Goal: Communication & Community: Participate in discussion

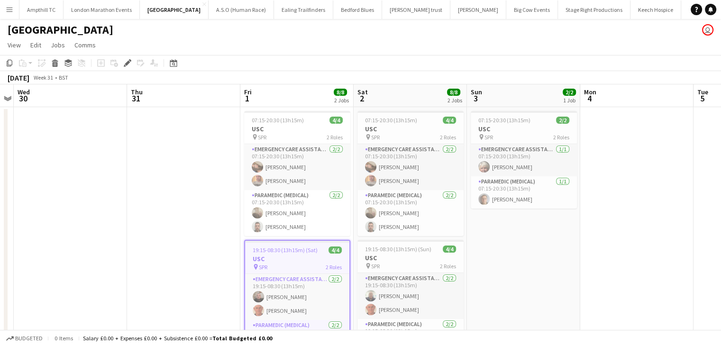
click at [13, 16] on button "Menu" at bounding box center [9, 9] width 19 height 19
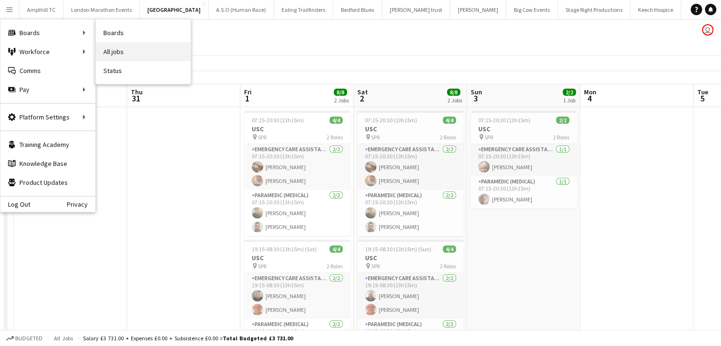
click at [118, 55] on link "All jobs" at bounding box center [143, 51] width 95 height 19
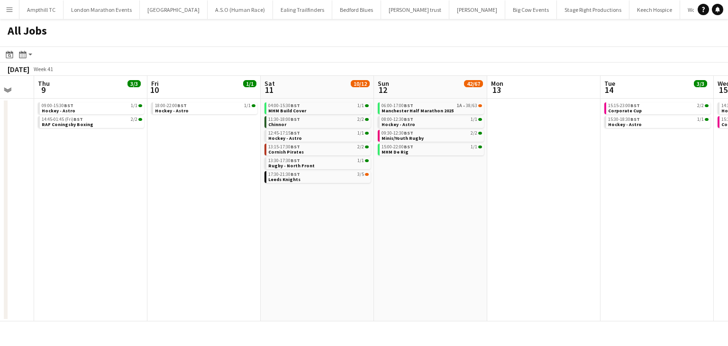
scroll to position [0, 314]
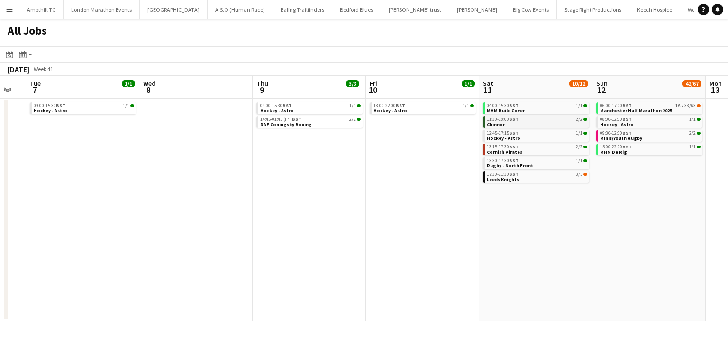
click at [515, 122] on link "11:30-18:00 BST 2/2 Chinnor" at bounding box center [537, 121] width 100 height 11
click at [549, 148] on div "13:15-17:30 BST 2/2" at bounding box center [537, 147] width 100 height 5
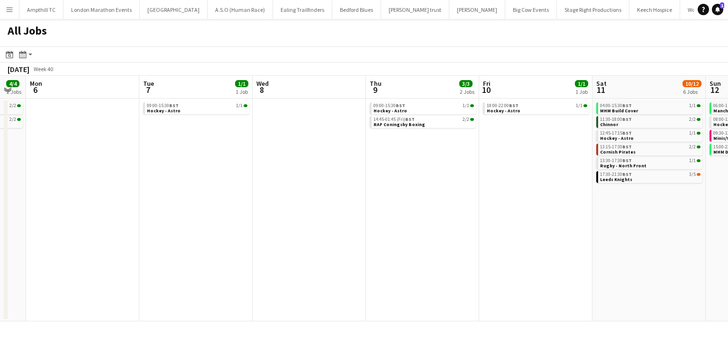
scroll to position [0, 205]
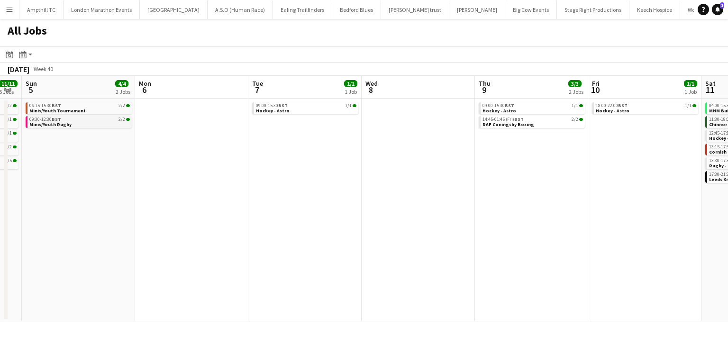
click at [80, 124] on link "09:30-12:30 BST 2/2 Minis/Youth Rugby" at bounding box center [79, 121] width 100 height 11
click at [717, 8] on icon at bounding box center [717, 9] width 5 height 5
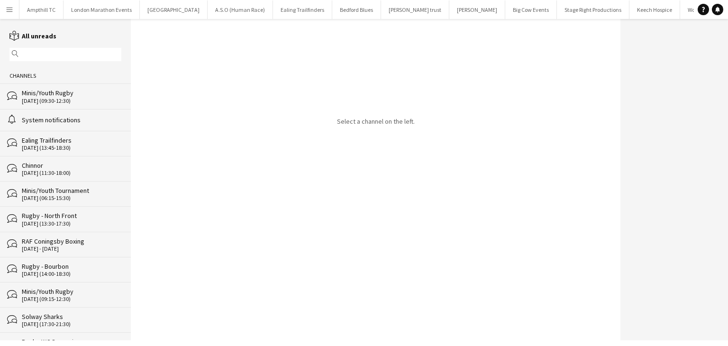
click at [73, 105] on div "bubbles Minis/Youth Rugby 05-10-2025 (09:30-12:30)" at bounding box center [65, 95] width 131 height 25
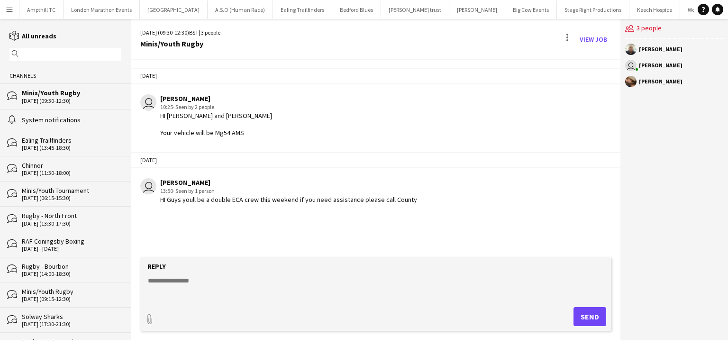
click at [11, 10] on app-icon "Menu" at bounding box center [10, 10] width 8 height 8
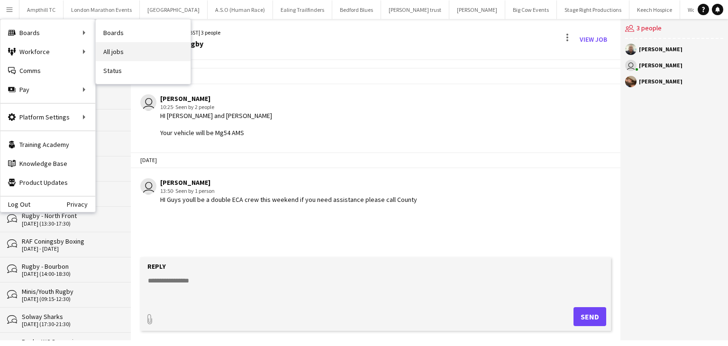
click at [131, 48] on link "All jobs" at bounding box center [143, 51] width 95 height 19
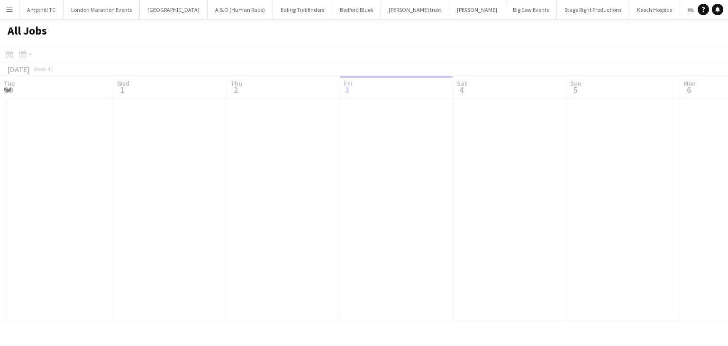
scroll to position [0, 227]
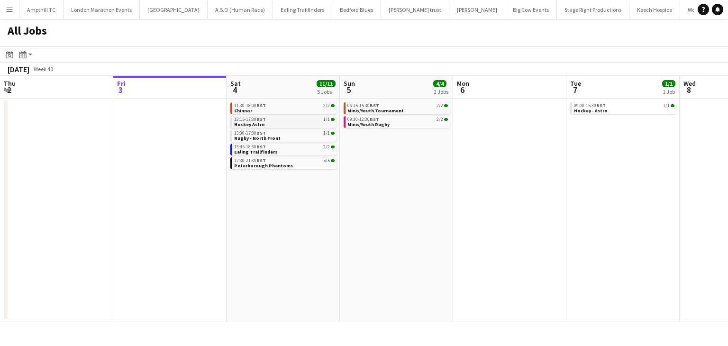
click at [271, 123] on link "13:15-17:30 BST 1/1 Hockey Astro" at bounding box center [284, 121] width 100 height 11
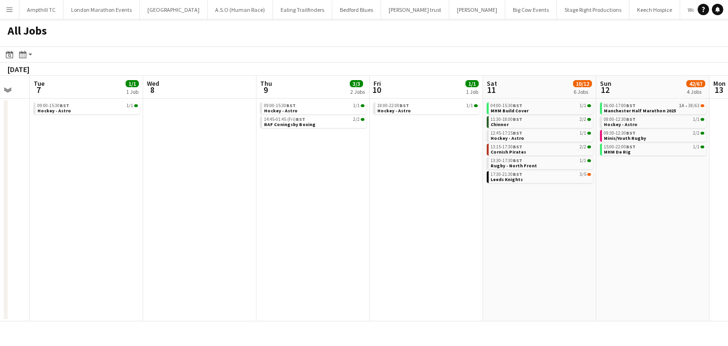
scroll to position [0, 425]
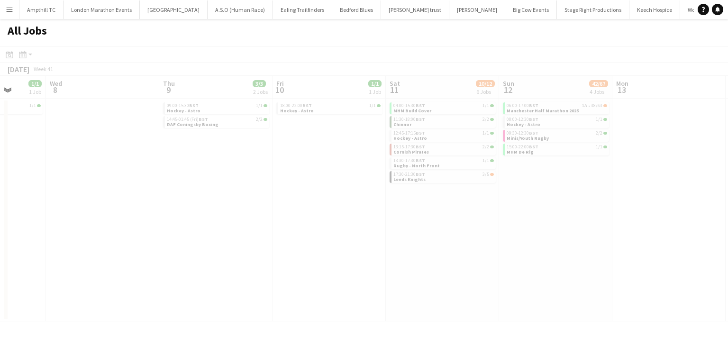
drag, startPoint x: 677, startPoint y: 201, endPoint x: 405, endPoint y: 225, distance: 272.5
click at [408, 225] on app-all-jobs "All Jobs Date picker OCT 2025 OCT 2025 Monday M Tuesday T Wednesday W Thursday …" at bounding box center [364, 170] width 728 height 302
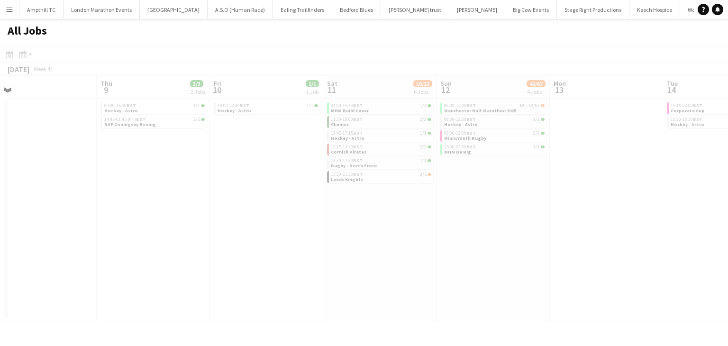
drag, startPoint x: 610, startPoint y: 237, endPoint x: 348, endPoint y: 255, distance: 262.7
click at [348, 255] on app-calendar-viewport "Sun 5 4/4 2 Jobs Mon 6 Tue 7 1/1 1 Job Wed 8 Thu 9 3/3 2 Jobs Fri 10 1/1 1 Job …" at bounding box center [364, 198] width 728 height 245
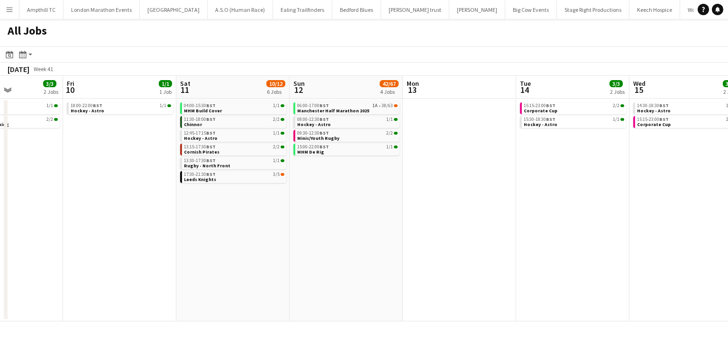
click at [195, 248] on app-all-jobs "All Jobs Date picker OCT 2025 OCT 2025 Monday M Tuesday T Wednesday W Thursday …" at bounding box center [364, 170] width 728 height 302
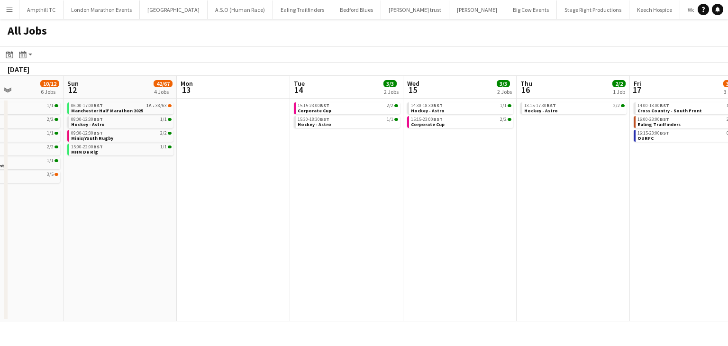
drag, startPoint x: 258, startPoint y: 234, endPoint x: 147, endPoint y: 237, distance: 110.5
click at [149, 237] on app-calendar-viewport "Thu 9 3/3 2 Jobs Fri 10 1/1 1 Job Sat 11 10/12 6 Jobs Sun 12 42/67 4 Jobs Mon 1…" at bounding box center [364, 198] width 728 height 245
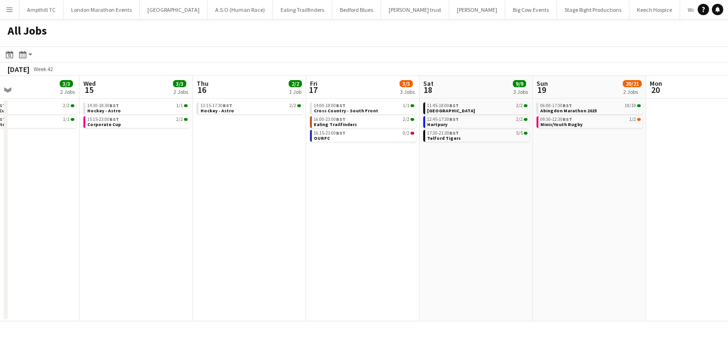
drag, startPoint x: 226, startPoint y: 228, endPoint x: 94, endPoint y: 236, distance: 131.5
click at [92, 237] on app-calendar-viewport "Sat 11 10/12 6 Jobs Sun 12 42/67 4 Jobs Mon 13 Tue 14 3/3 2 Jobs Wed 15 3/3 2 J…" at bounding box center [364, 198] width 728 height 245
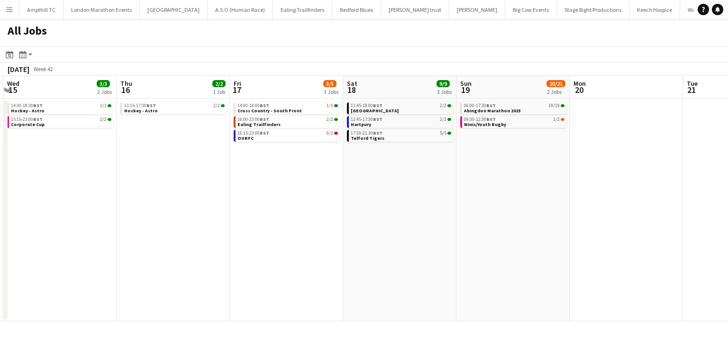
click at [0, 222] on app-all-jobs "All Jobs Date picker OCT 2025 OCT 2025 Monday M Tuesday T Wednesday W Thursday …" at bounding box center [364, 170] width 728 height 302
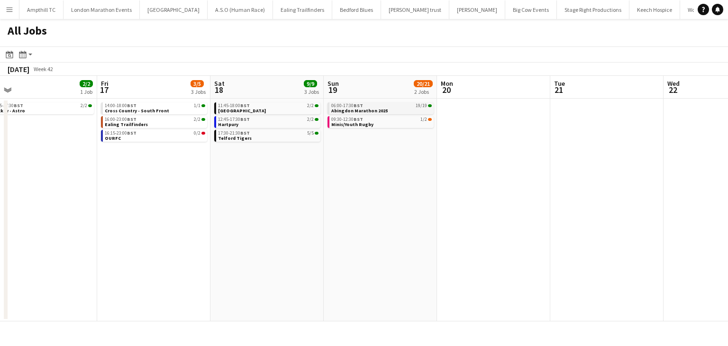
click at [369, 108] on span "Abingdon Marathon 2025" at bounding box center [359, 111] width 56 height 6
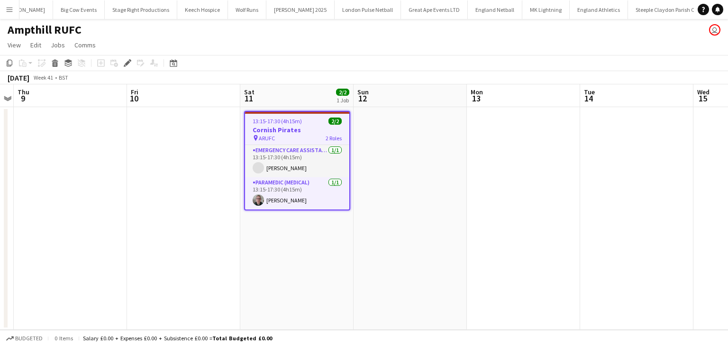
scroll to position [0, 455]
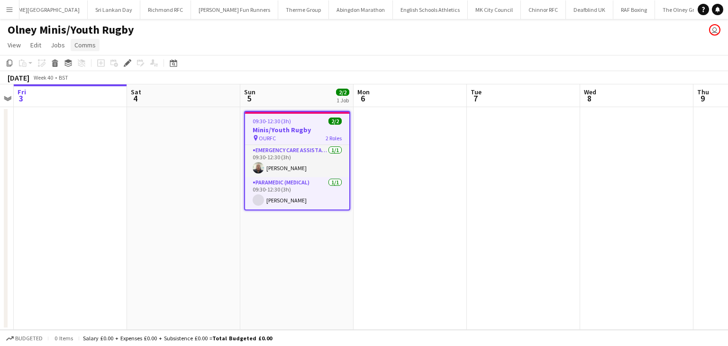
scroll to position [0, 1316]
click at [84, 44] on span "Comms" at bounding box center [84, 45] width 21 height 9
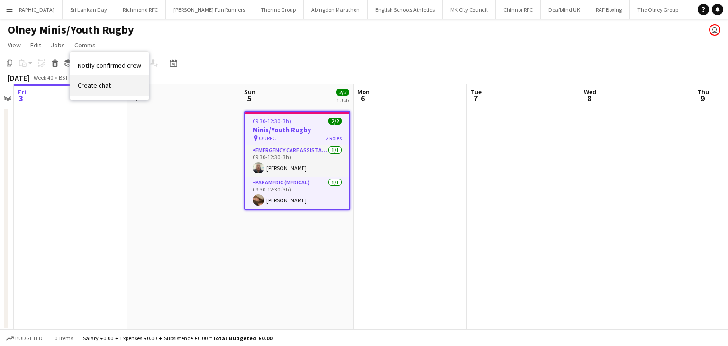
click at [100, 84] on span "Create chat" at bounding box center [94, 85] width 33 height 9
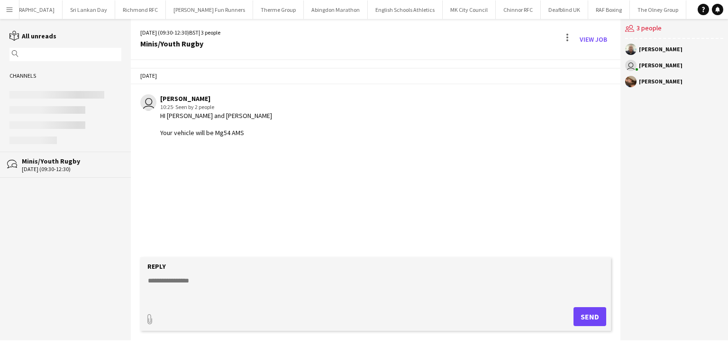
click at [203, 290] on textarea at bounding box center [377, 288] width 461 height 25
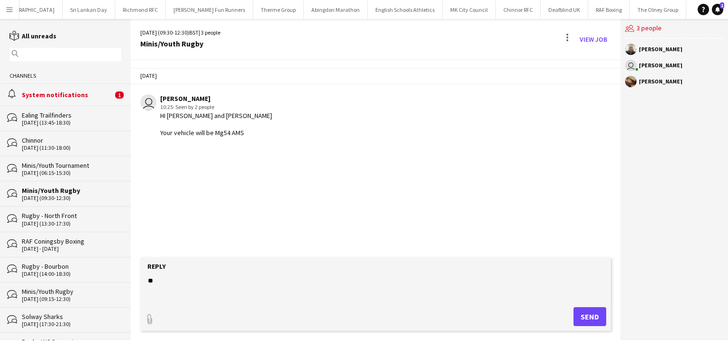
type textarea "*"
type textarea "**********"
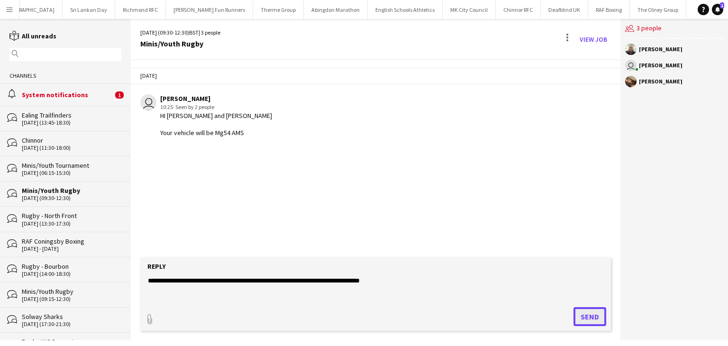
click at [586, 313] on button "Send" at bounding box center [589, 316] width 33 height 19
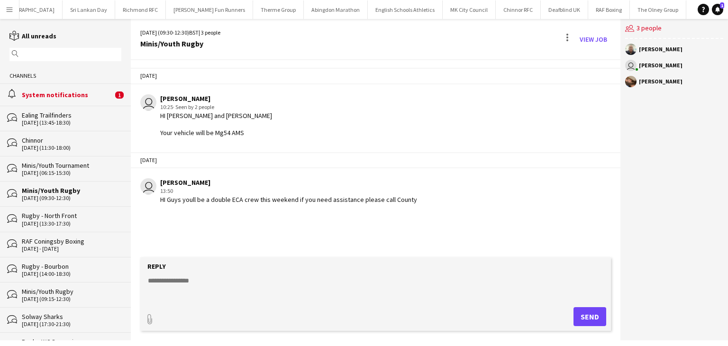
click at [99, 91] on div "System notifications" at bounding box center [67, 95] width 91 height 9
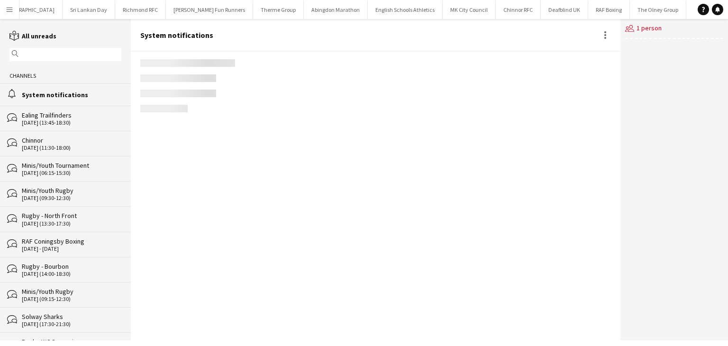
scroll to position [1186, 0]
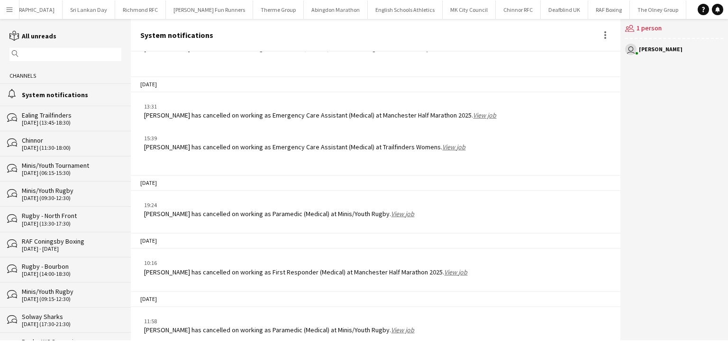
drag, startPoint x: 99, startPoint y: 91, endPoint x: 372, endPoint y: 245, distance: 313.8
click at [372, 245] on div "reading All unreads magnifier Channels alarm System notifications bubbles Ealin…" at bounding box center [364, 179] width 728 height 321
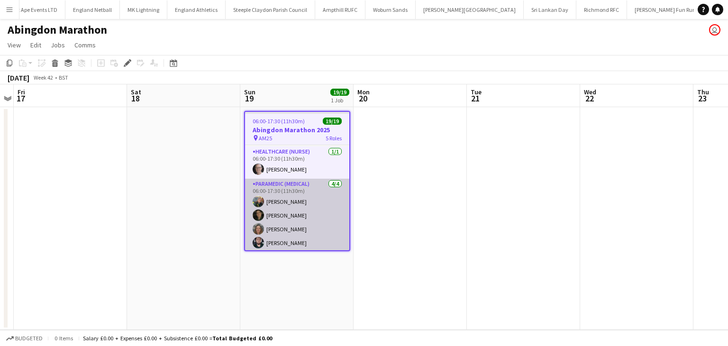
scroll to position [248, 0]
